Goal: Navigation & Orientation: Find specific page/section

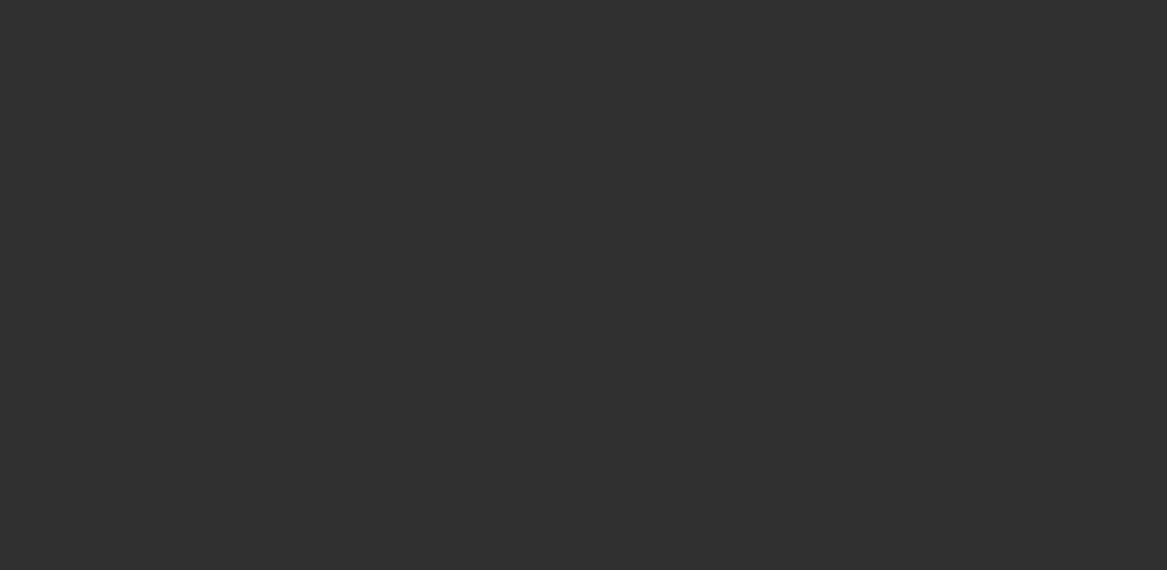
select select "10"
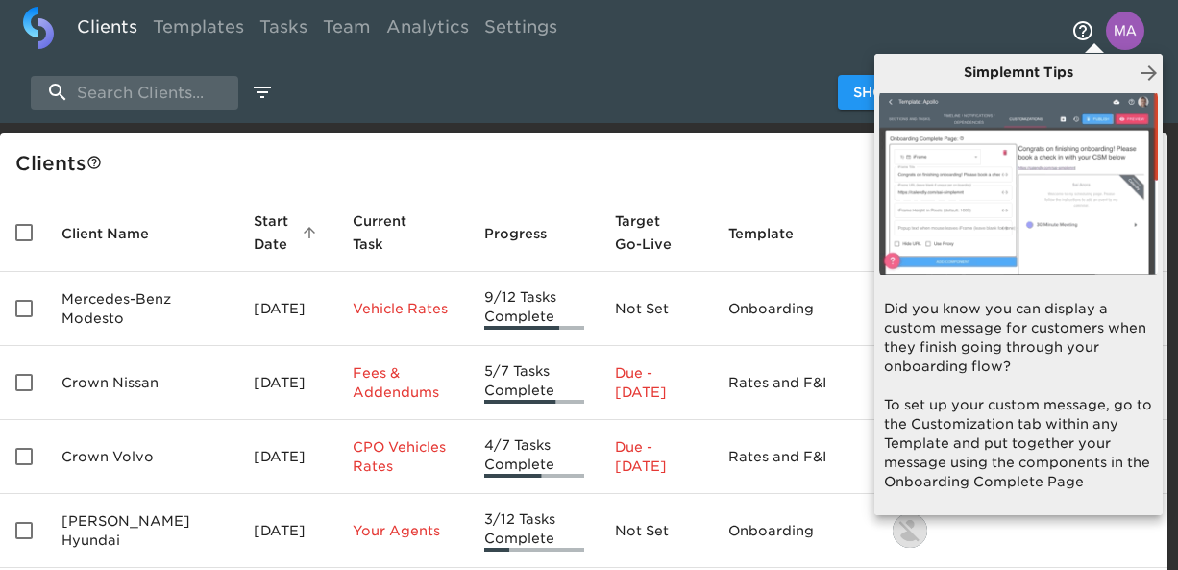
click at [1153, 71] on icon "button" at bounding box center [1148, 72] width 15 height 15
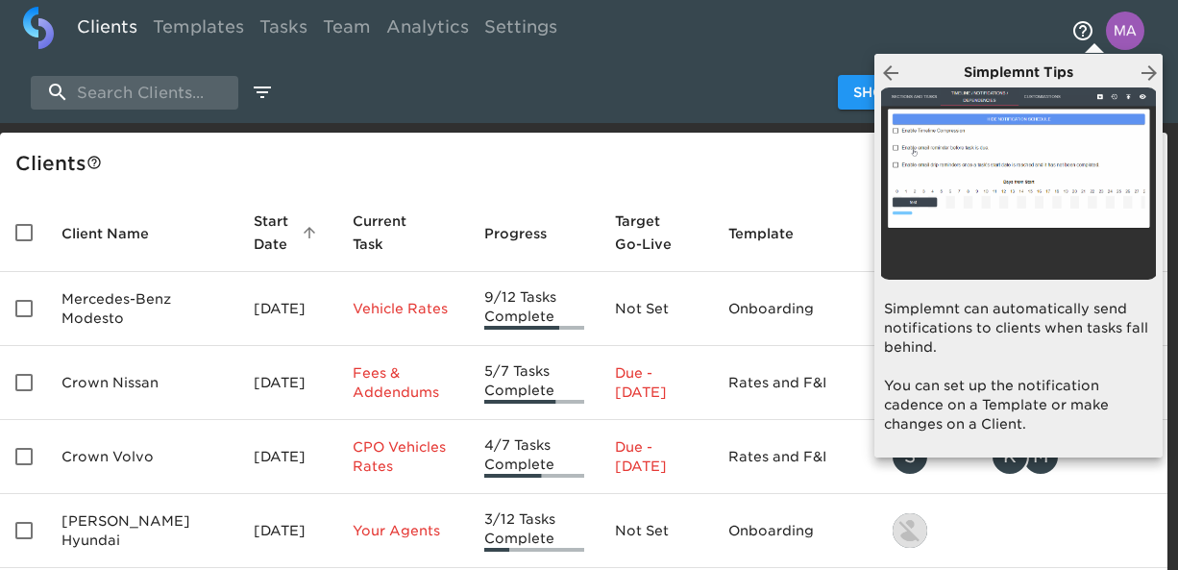
click at [1152, 71] on icon "button" at bounding box center [1148, 72] width 23 height 23
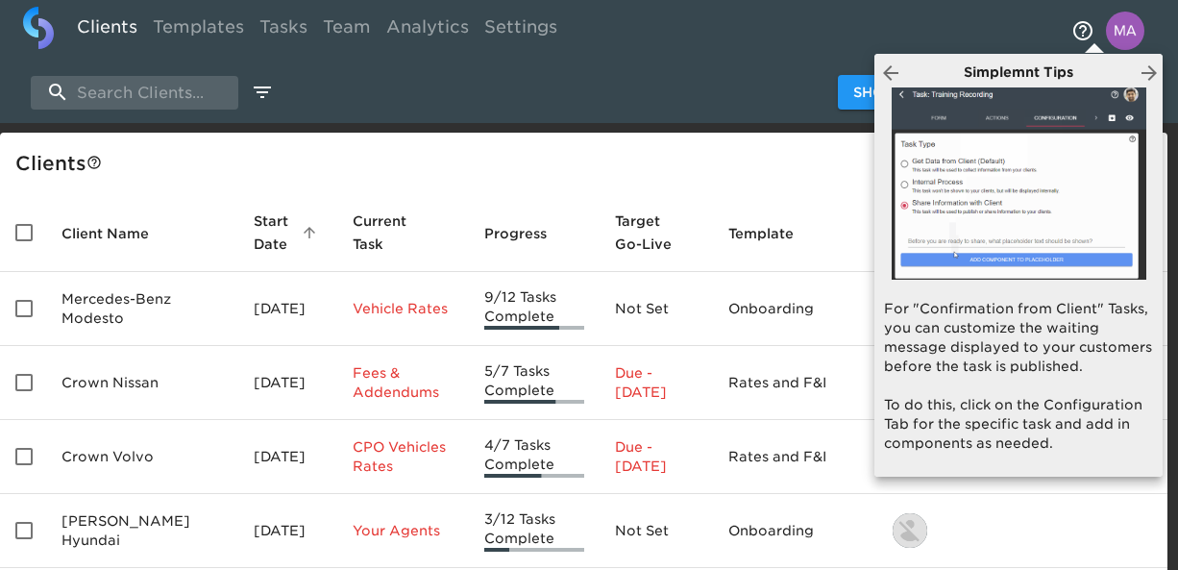
click at [1152, 71] on icon "button" at bounding box center [1148, 72] width 23 height 23
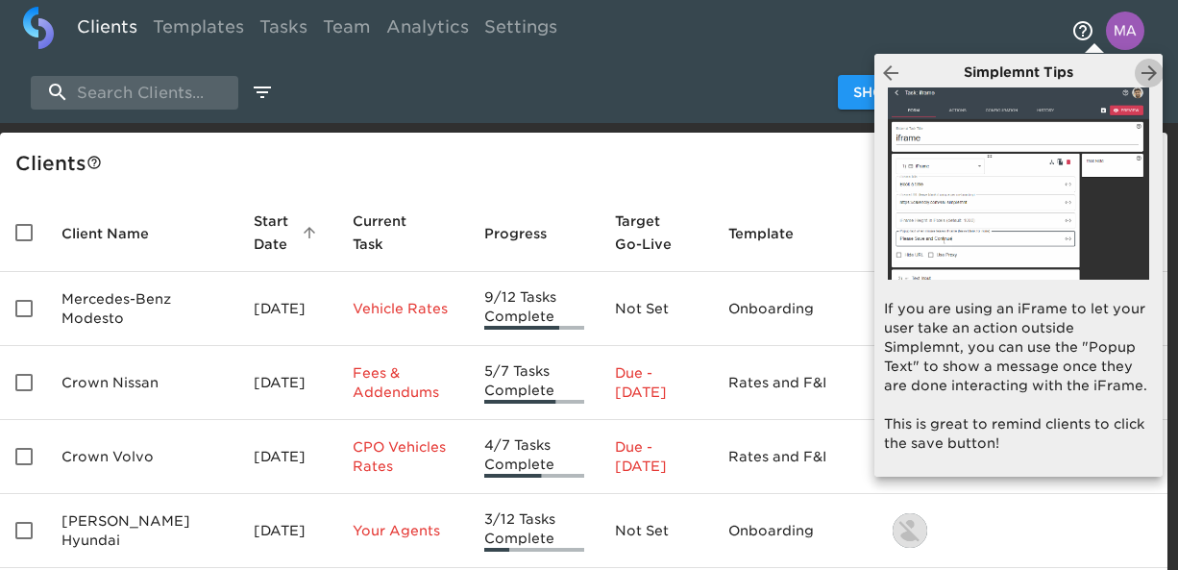
click at [1152, 71] on icon "button" at bounding box center [1148, 72] width 23 height 23
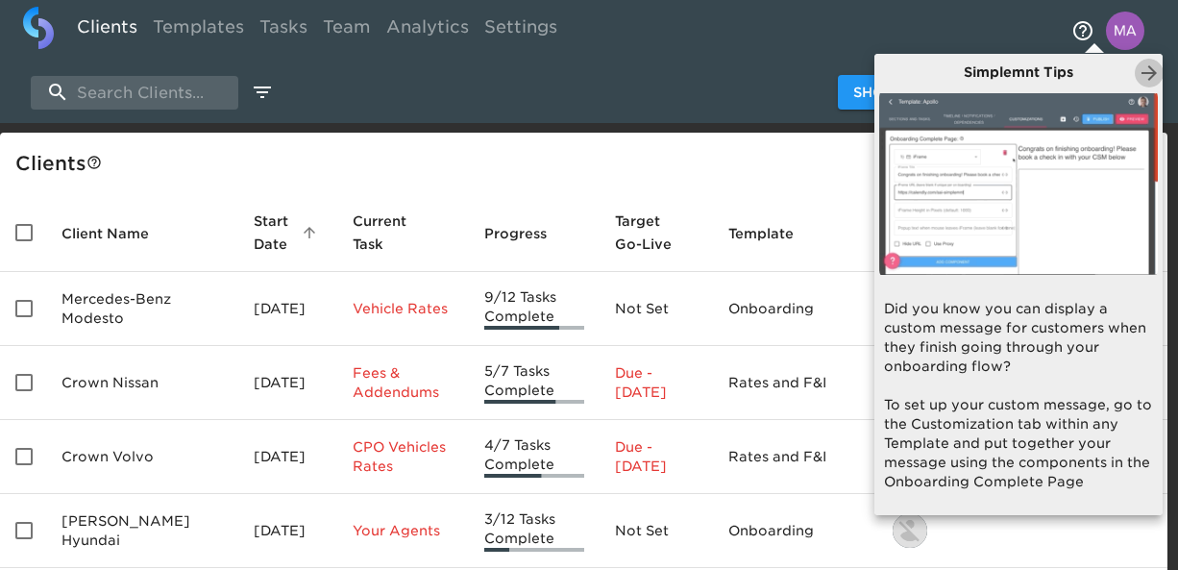
click at [1152, 71] on icon "button" at bounding box center [1148, 72] width 23 height 23
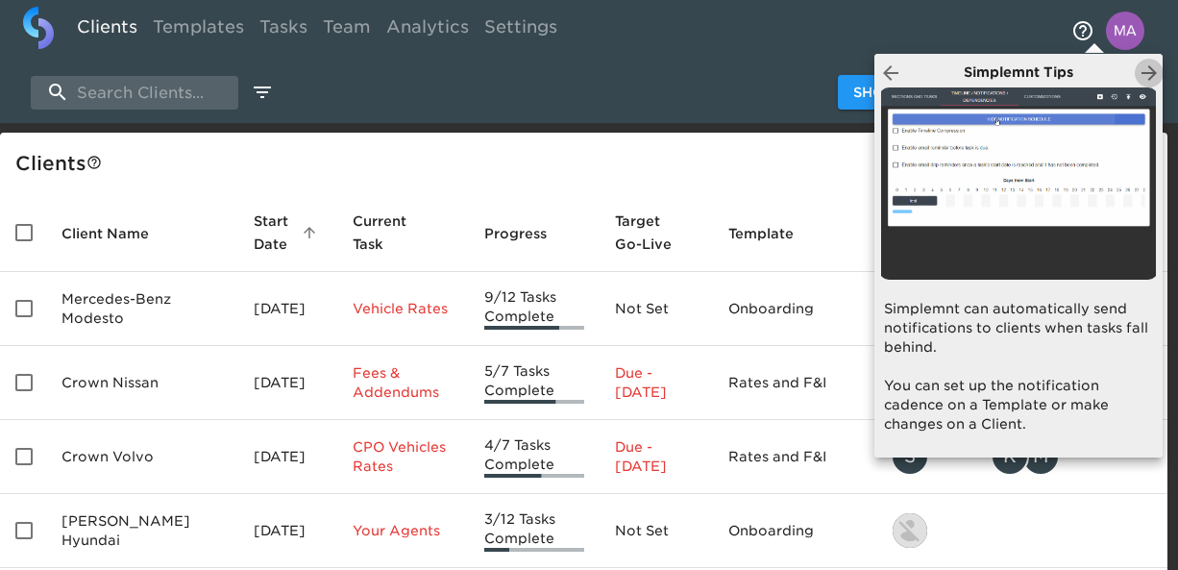
click at [1152, 71] on icon "button" at bounding box center [1148, 72] width 23 height 23
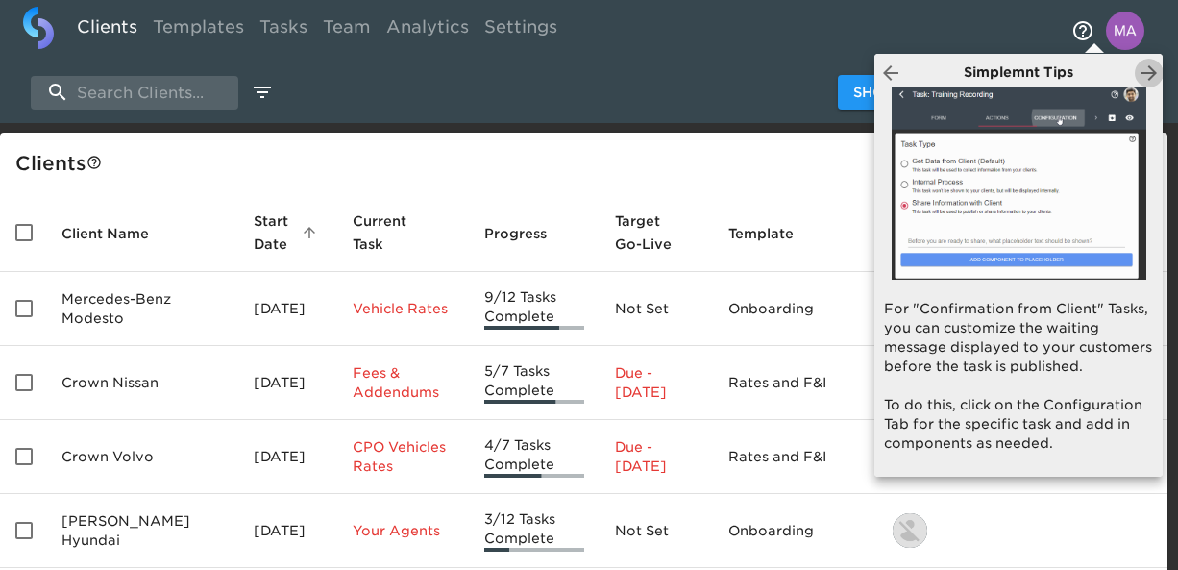
click at [1152, 71] on icon "button" at bounding box center [1148, 72] width 23 height 23
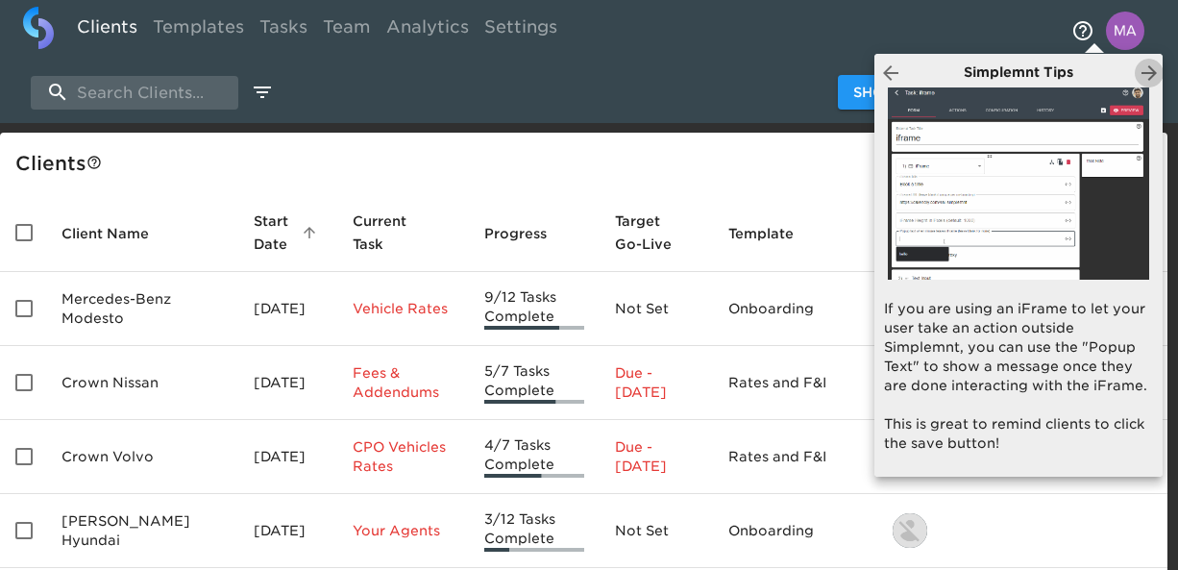
click at [1152, 71] on icon "button" at bounding box center [1148, 72] width 23 height 23
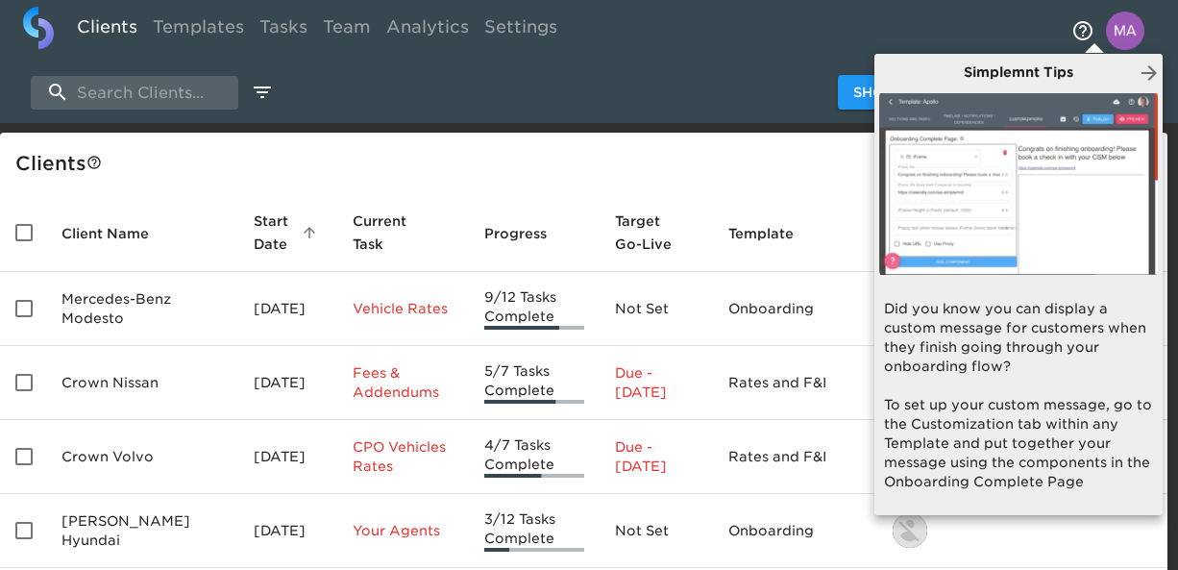
click at [1152, 71] on icon "button" at bounding box center [1148, 72] width 23 height 23
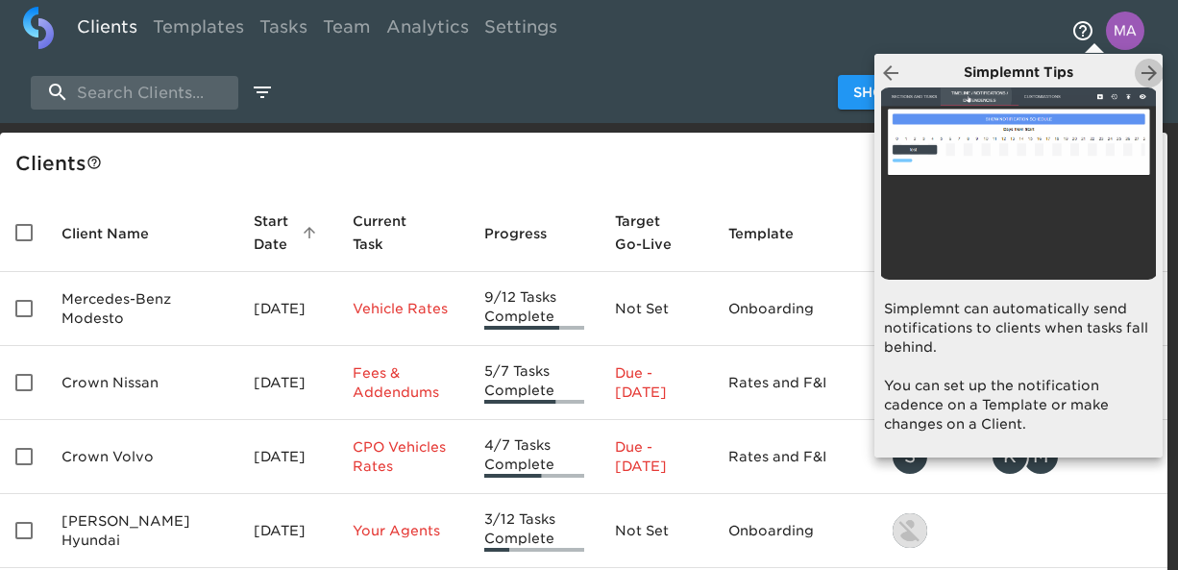
click at [1152, 71] on icon "button" at bounding box center [1148, 72] width 23 height 23
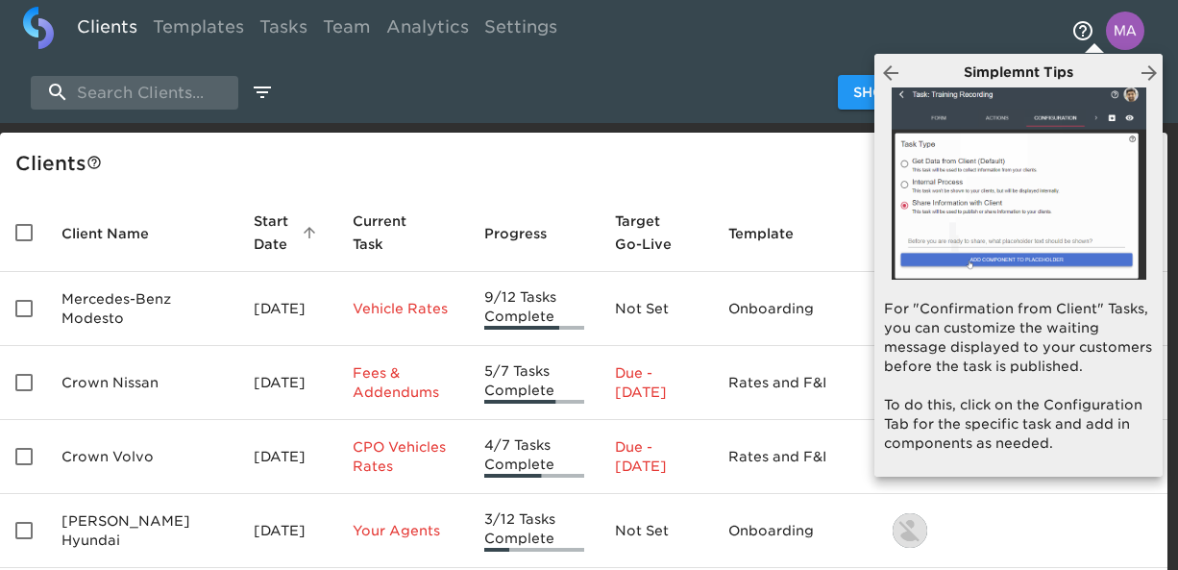
click at [1152, 71] on icon "button" at bounding box center [1148, 72] width 23 height 23
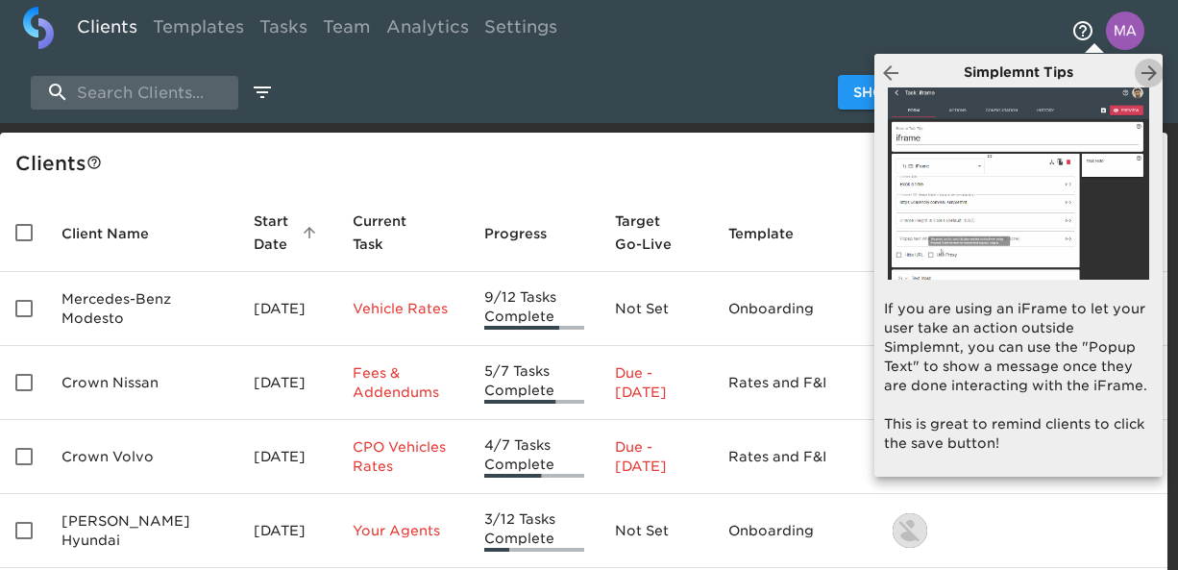
click at [1152, 71] on icon "button" at bounding box center [1148, 72] width 23 height 23
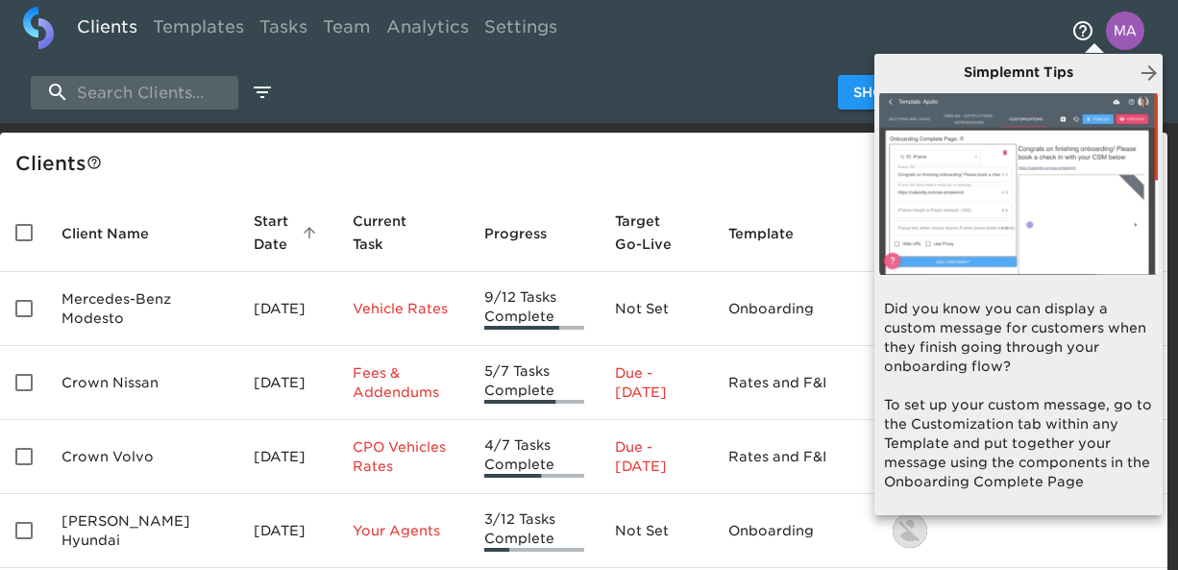
click at [1152, 71] on icon "button" at bounding box center [1148, 72] width 23 height 23
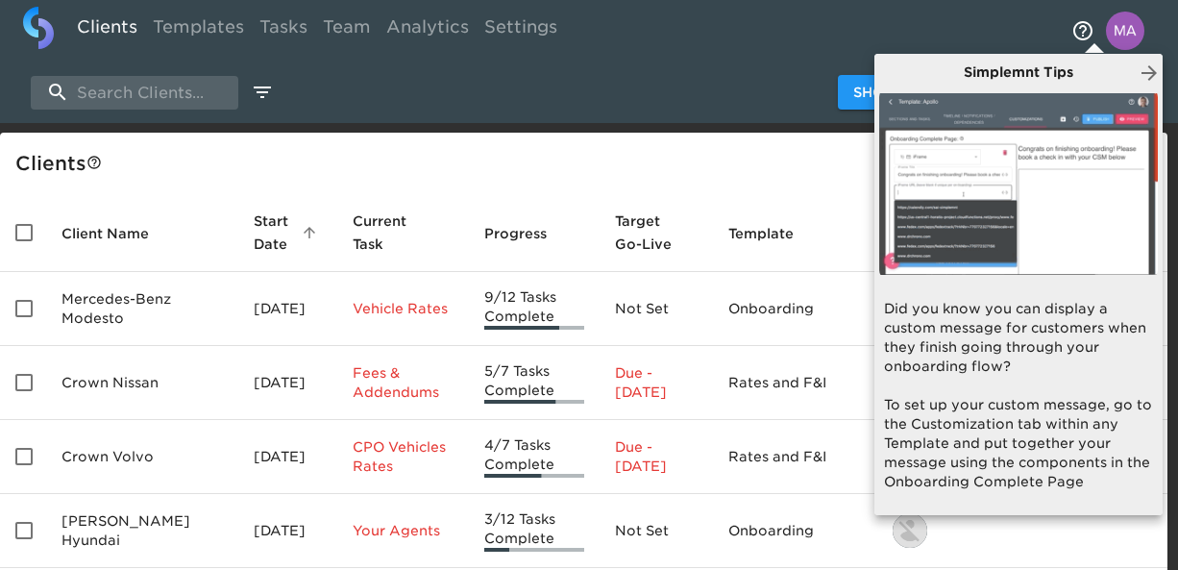
click at [1152, 71] on icon "button" at bounding box center [1148, 72] width 23 height 23
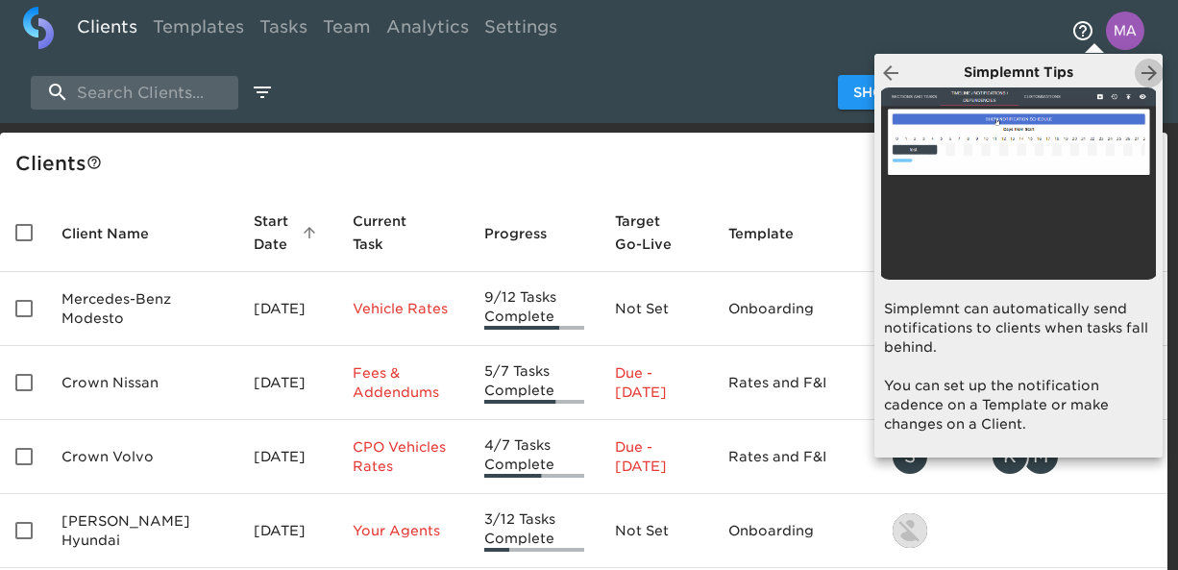
click at [1152, 71] on icon "button" at bounding box center [1148, 72] width 23 height 23
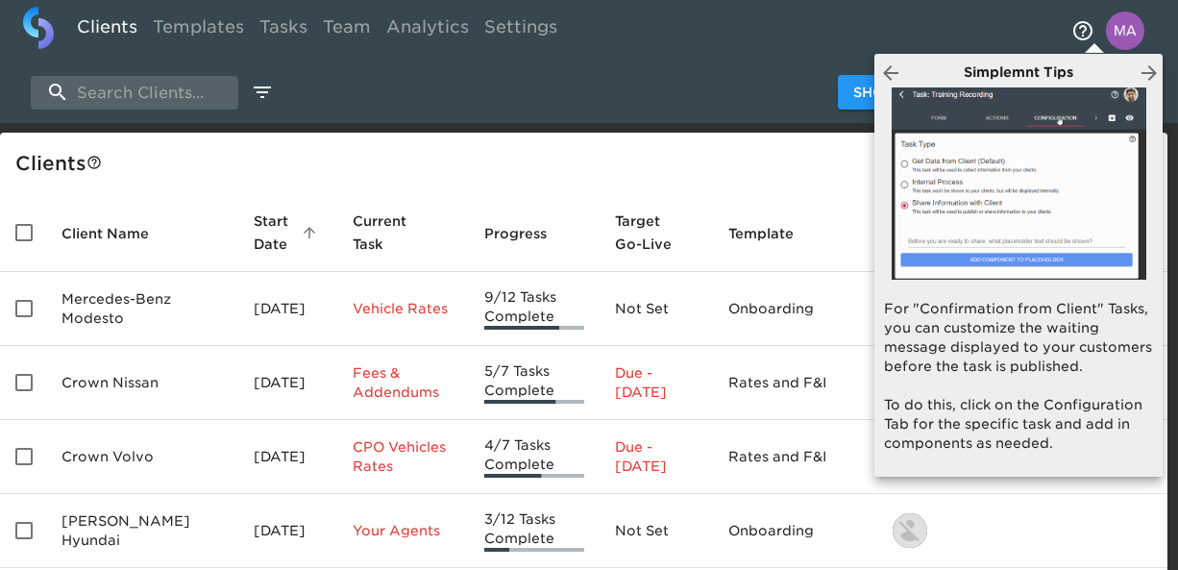
click at [959, 57] on div "Simplemnt Tips For "Confirmation from Client" Tasks, you can customize the wait…" at bounding box center [1018, 265] width 288 height 423
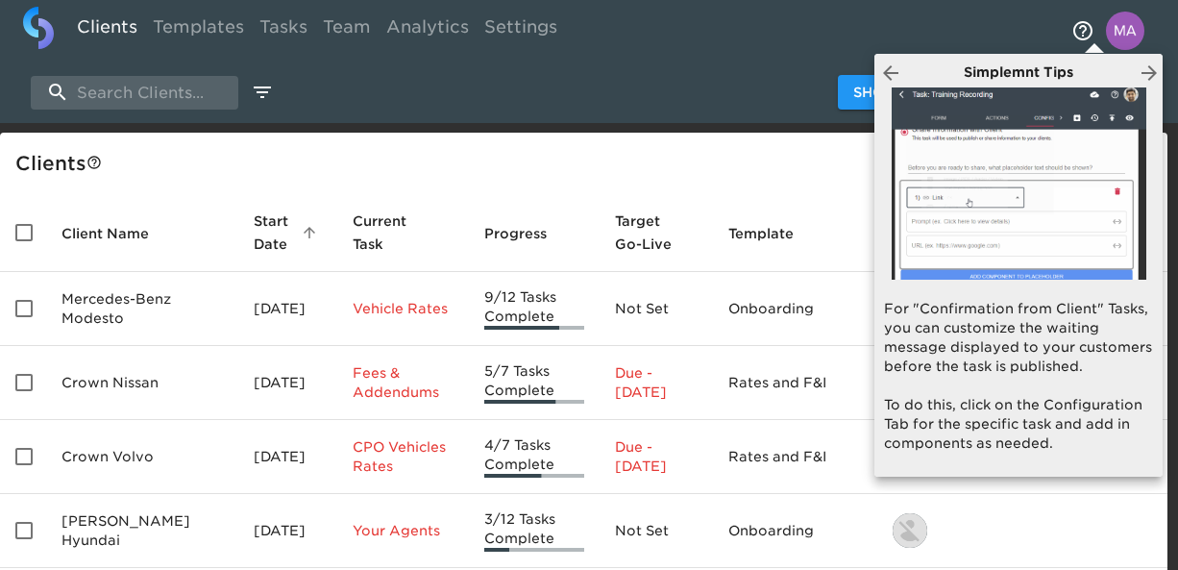
click at [947, 32] on div at bounding box center [589, 285] width 1178 height 570
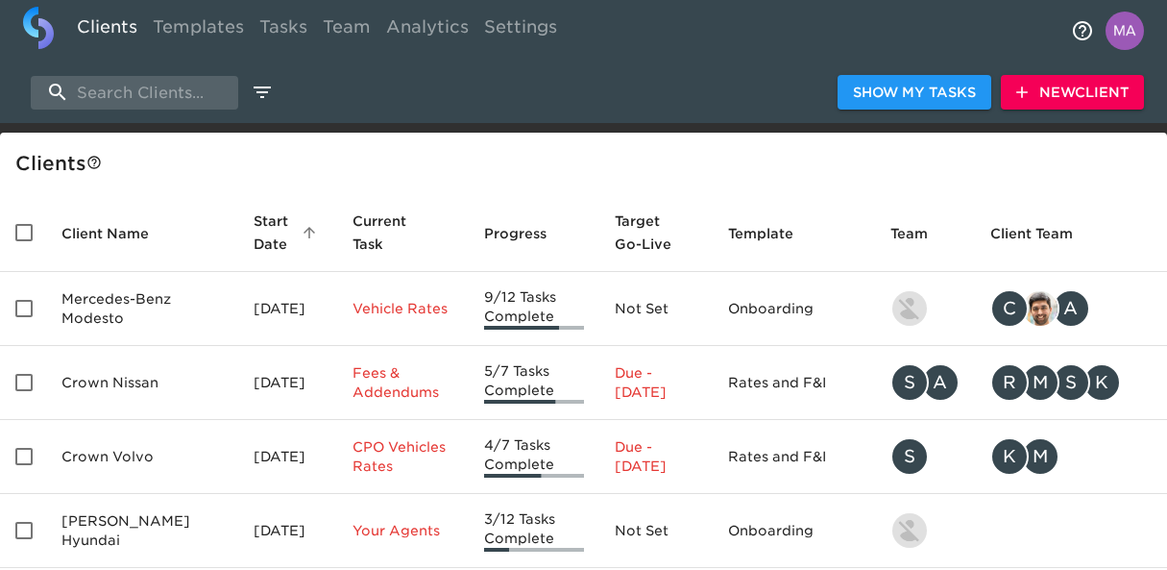
click at [947, 32] on div "Clients Templates Tasks Team Analytics Settings" at bounding box center [583, 30] width 1167 height 61
